Goal: Task Accomplishment & Management: Complete application form

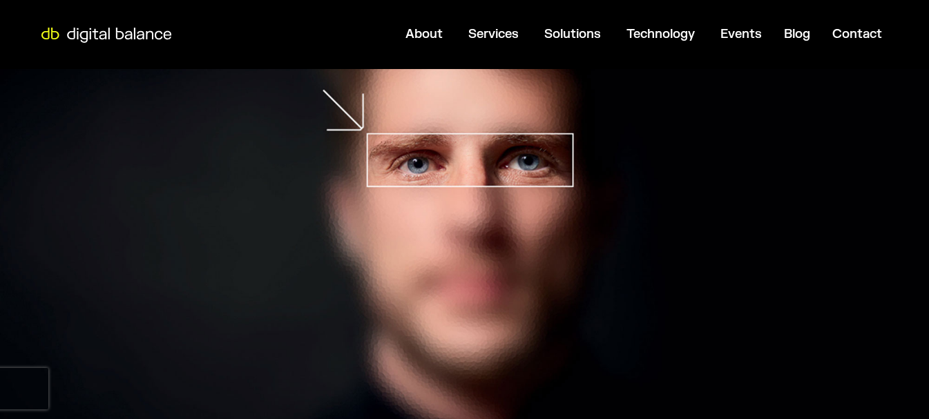
scroll to position [276, 0]
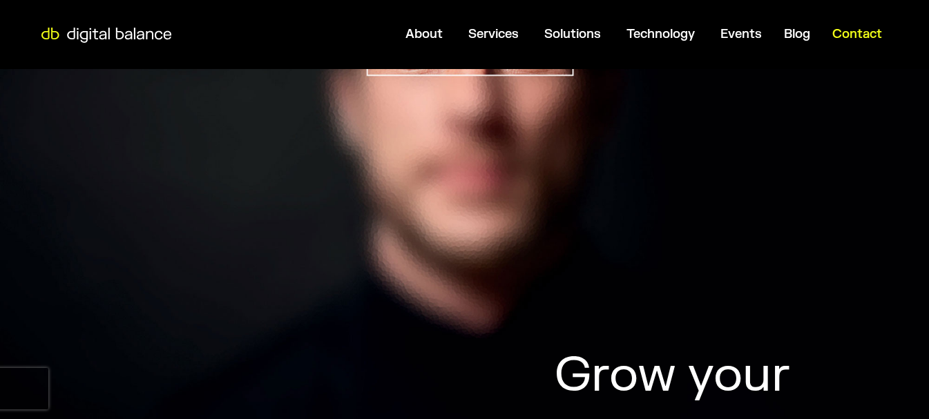
click at [873, 39] on span "Contact" at bounding box center [857, 34] width 50 height 16
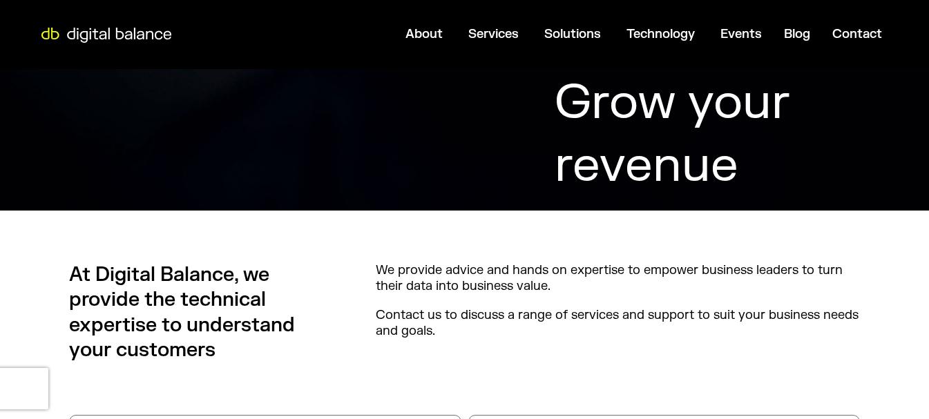
scroll to position [691, 0]
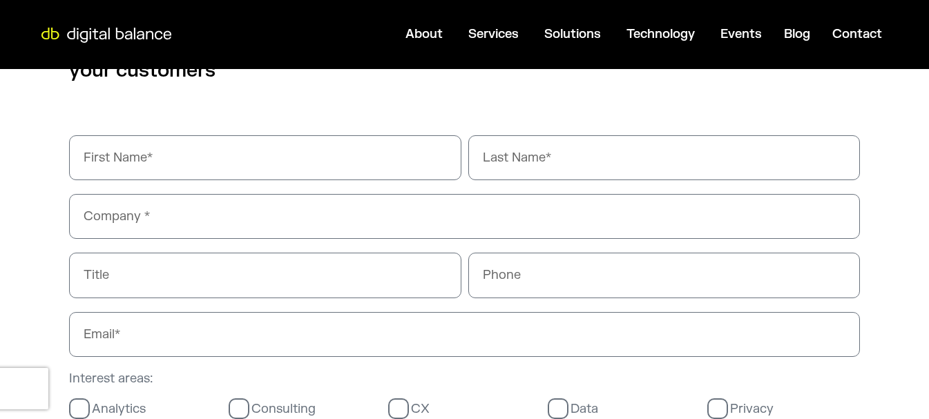
scroll to position [829, 0]
type input "[PERSON_NAME]"
type input "Webgrity"
type input "03340073326"
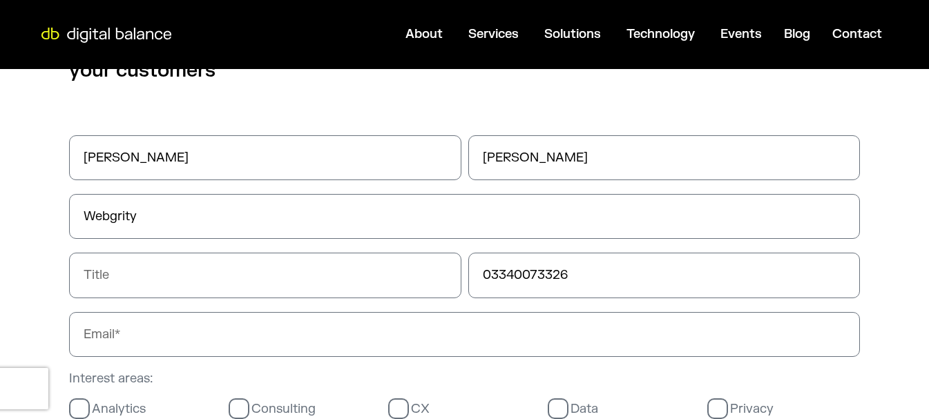
type input "[EMAIL_ADDRESS][DOMAIN_NAME]"
type textarea "Hello, We are offering 15 Hours of FREE Website Maintenance (worth about USD 30…"
type input "[PERSON_NAME]"
type input "Webgrity"
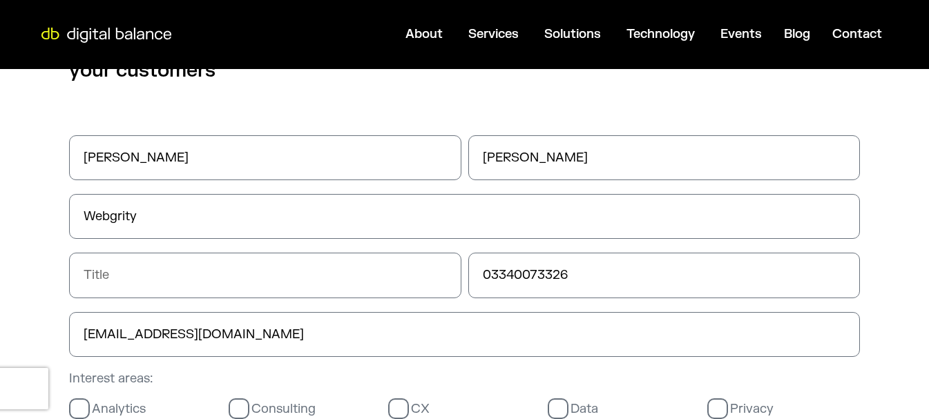
type input "[EMAIL_ADDRESS][DOMAIN_NAME]"
click at [180, 276] on input "Title" at bounding box center [265, 275] width 392 height 45
type input "Business Development Manager"
click at [490, 267] on input "03340073326" at bounding box center [664, 275] width 392 height 45
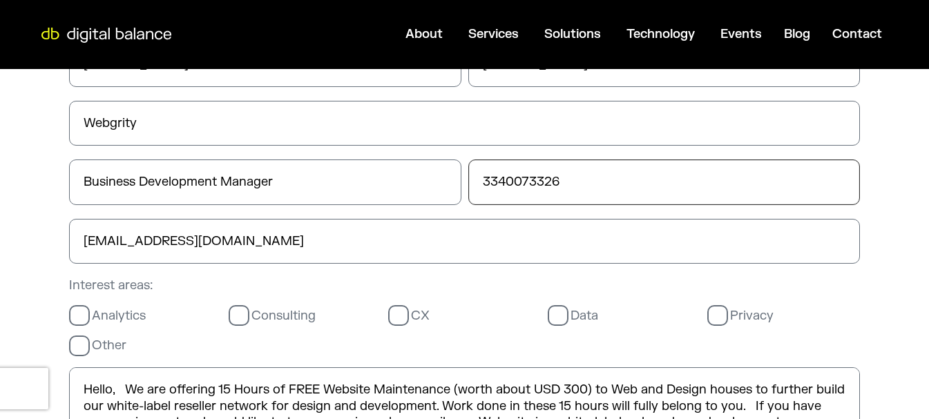
scroll to position [898, 0]
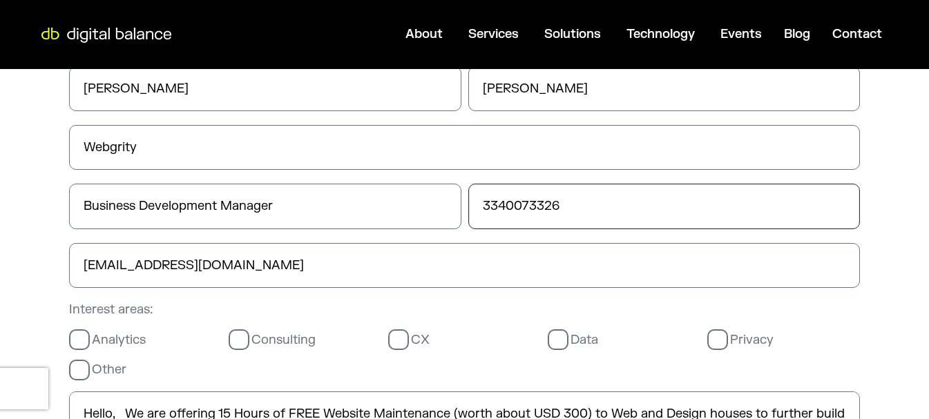
type input "3340073326"
drag, startPoint x: 215, startPoint y: 254, endPoint x: 107, endPoint y: 230, distance: 110.4
click at [0, 202] on div "First Name [PERSON_NAME] Last Name [PERSON_NAME] Company Webgrity Title Busines…" at bounding box center [464, 359] width 929 height 688
click at [247, 274] on input "Email" at bounding box center [464, 265] width 791 height 45
type input "[EMAIL_ADDRESS][DOMAIN_NAME]"
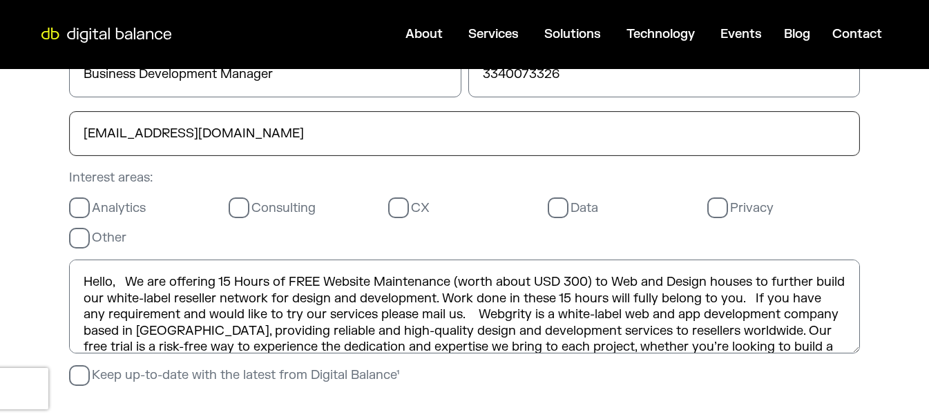
scroll to position [1036, 0]
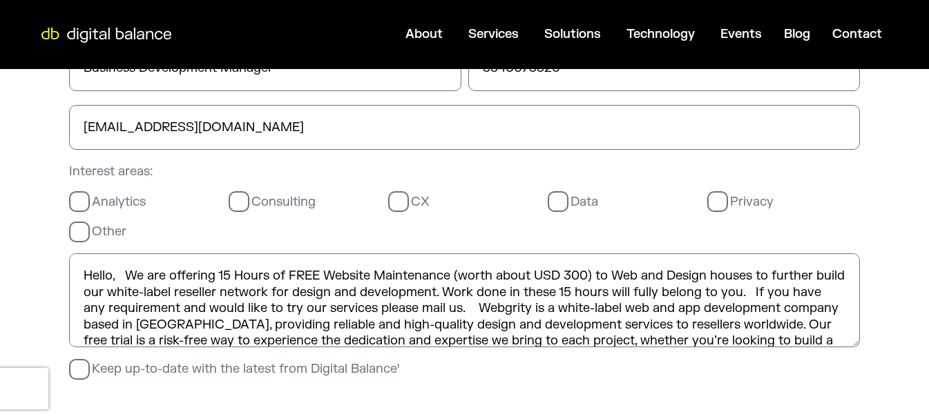
click at [113, 203] on label "Analytics" at bounding box center [107, 202] width 77 height 16
click at [0, 0] on input "Analytics" at bounding box center [0, 0] width 0 height 0
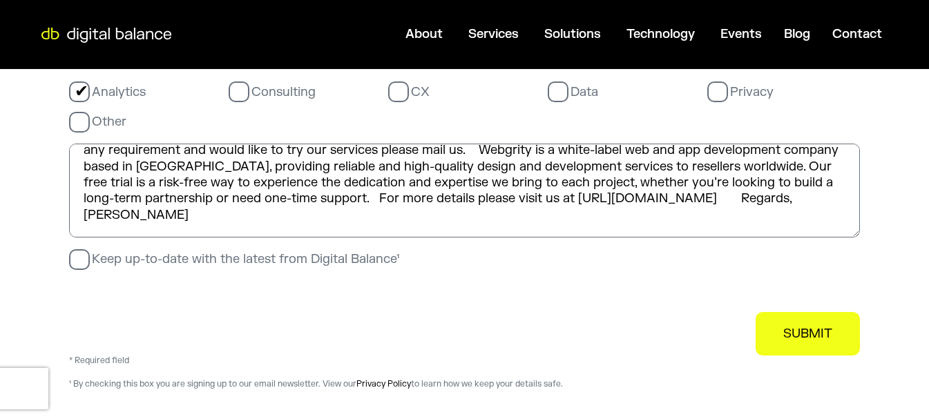
scroll to position [1174, 0]
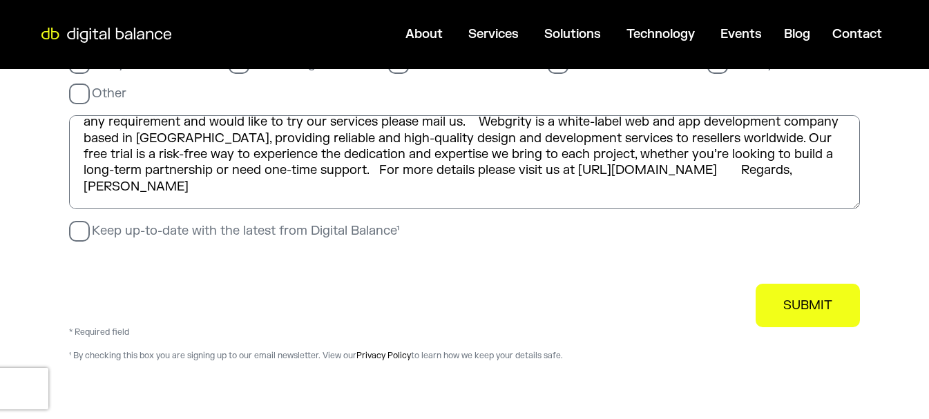
click at [774, 309] on button "SUBMIT" at bounding box center [808, 306] width 104 height 44
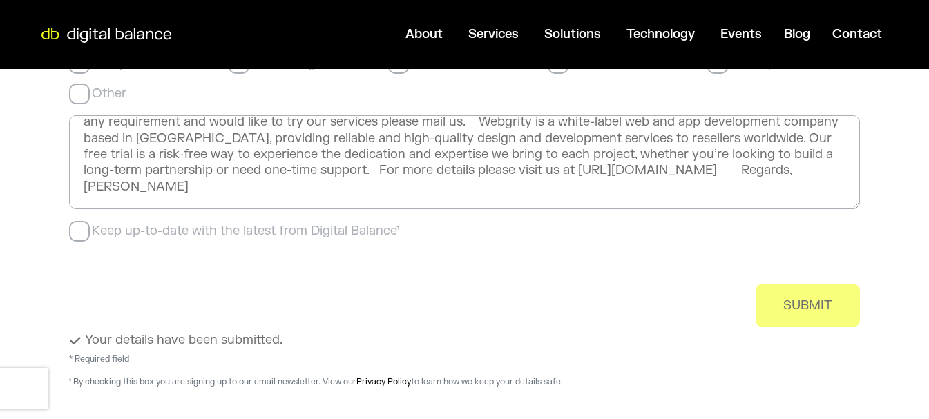
scroll to position [0, 0]
